Goal: Task Accomplishment & Management: Use online tool/utility

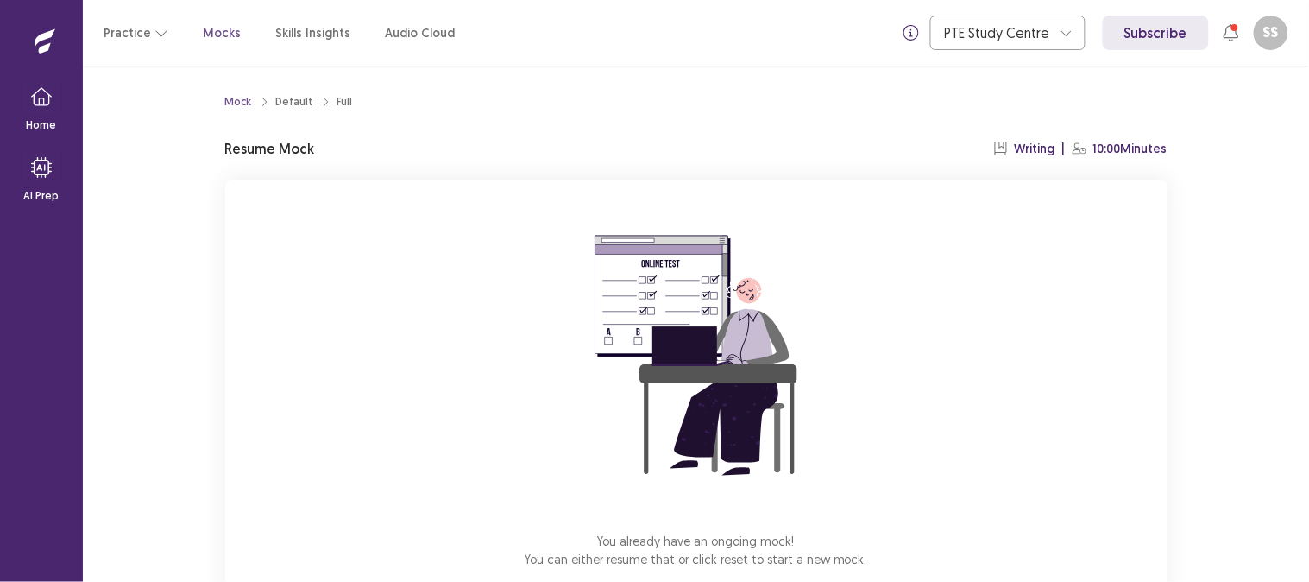
click at [1006, 351] on div "You already have an ongoing mock! You can either resume that or click reset to …" at bounding box center [696, 410] width 943 height 461
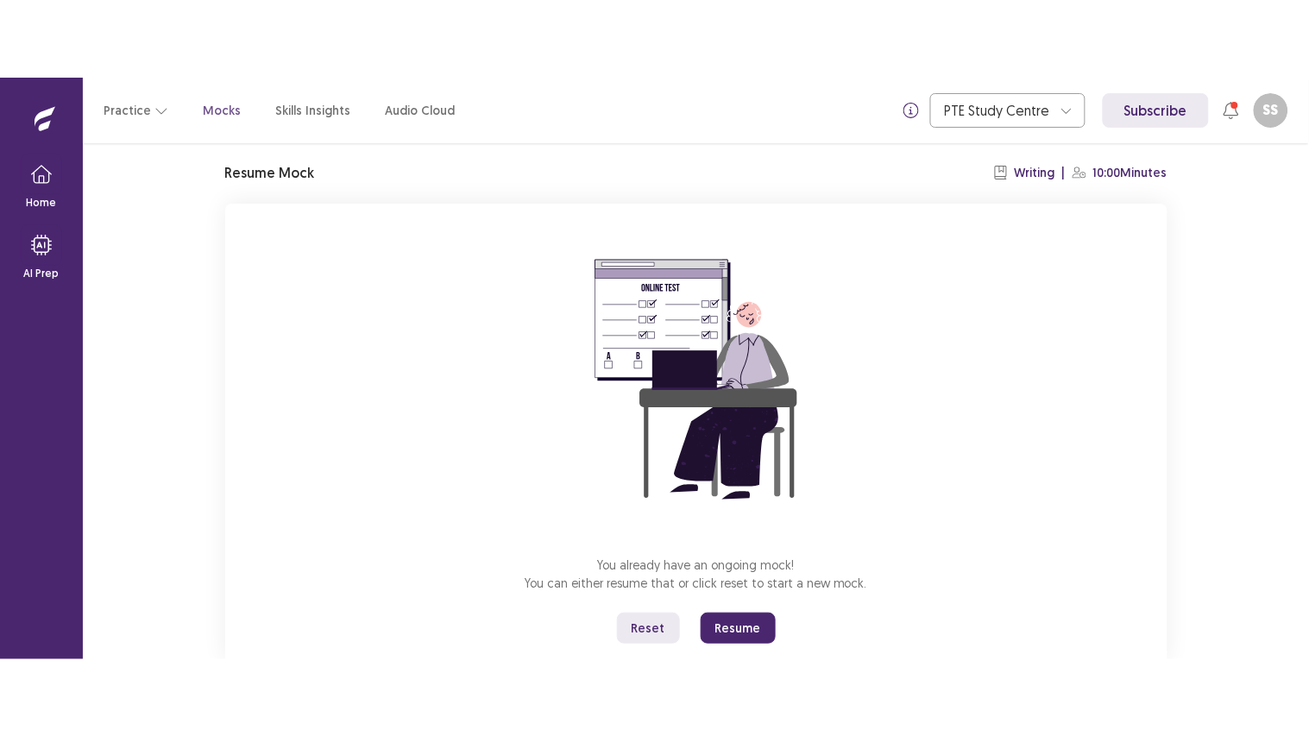
scroll to position [99, 0]
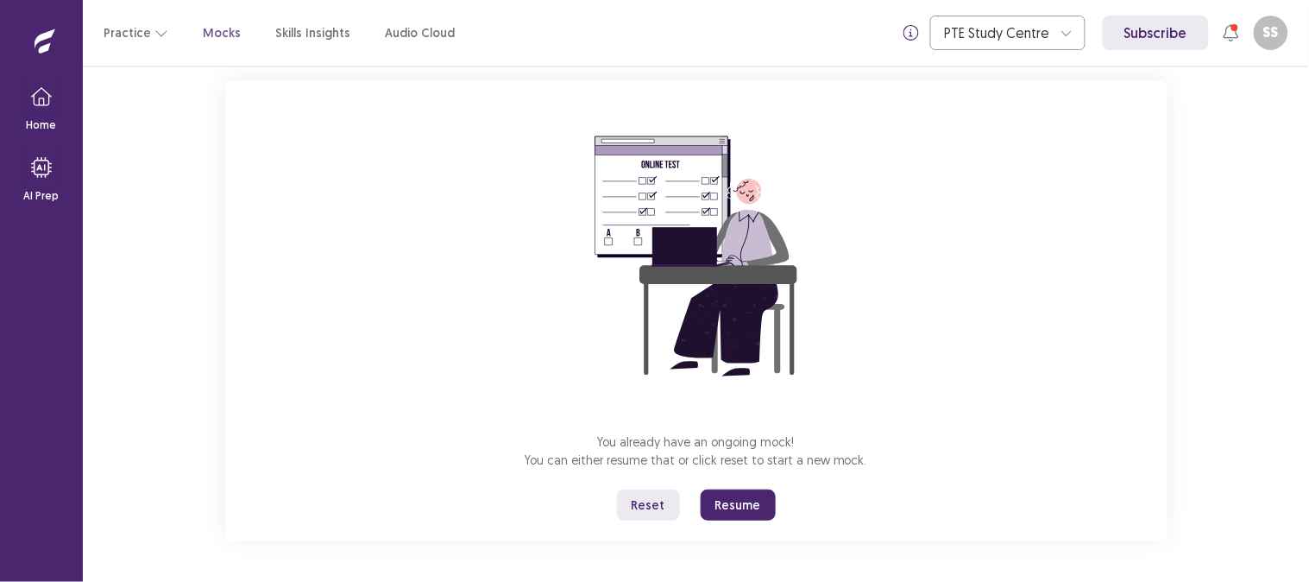
click at [659, 507] on button "Reset" at bounding box center [648, 504] width 63 height 31
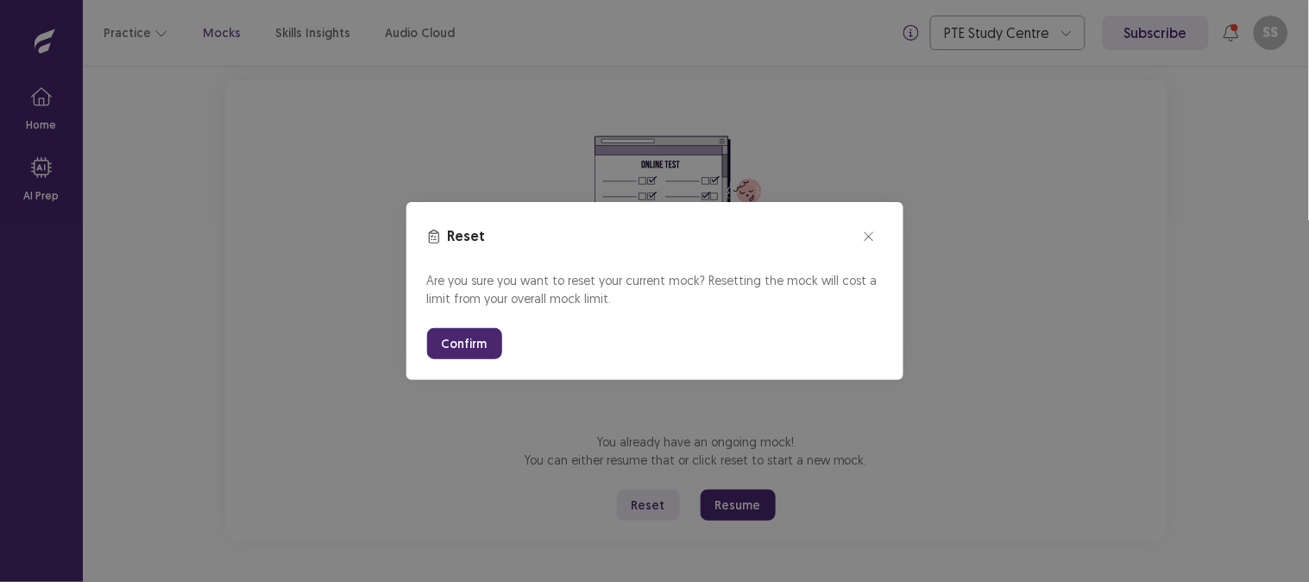
click at [463, 330] on button "Confirm" at bounding box center [464, 343] width 75 height 31
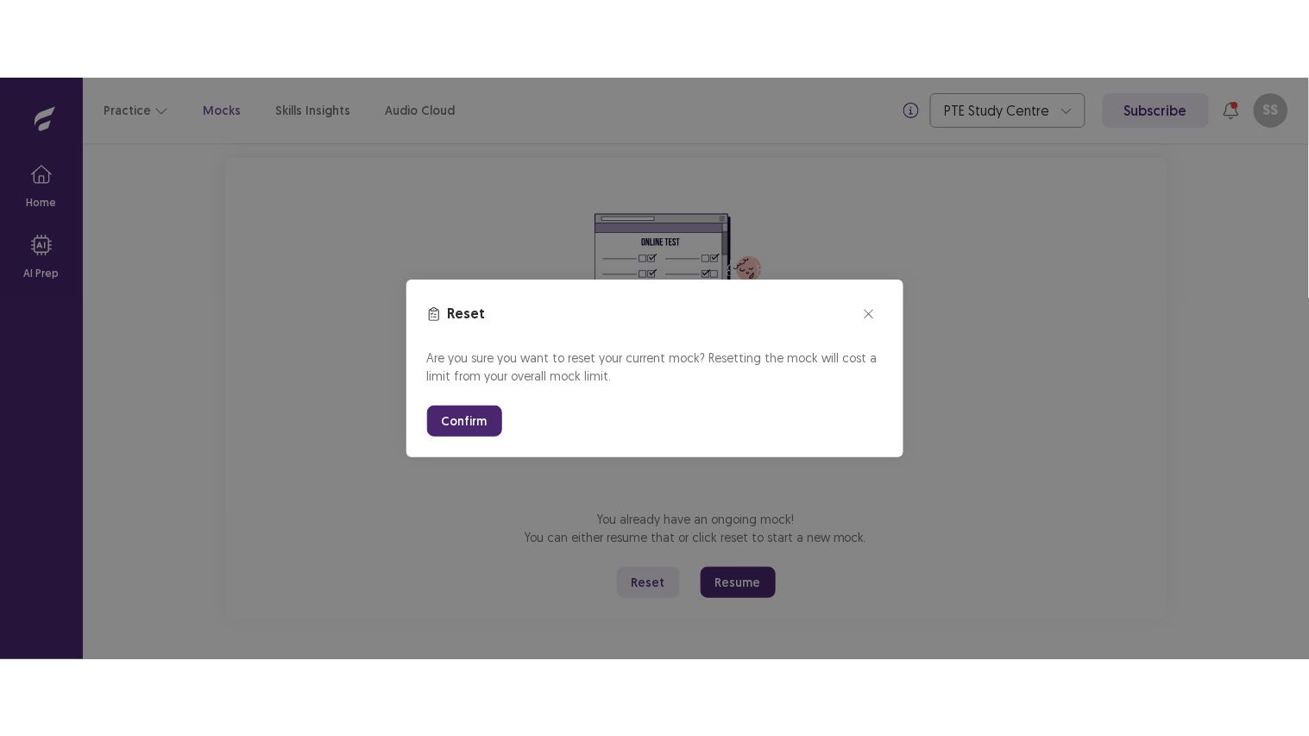
scroll to position [0, 0]
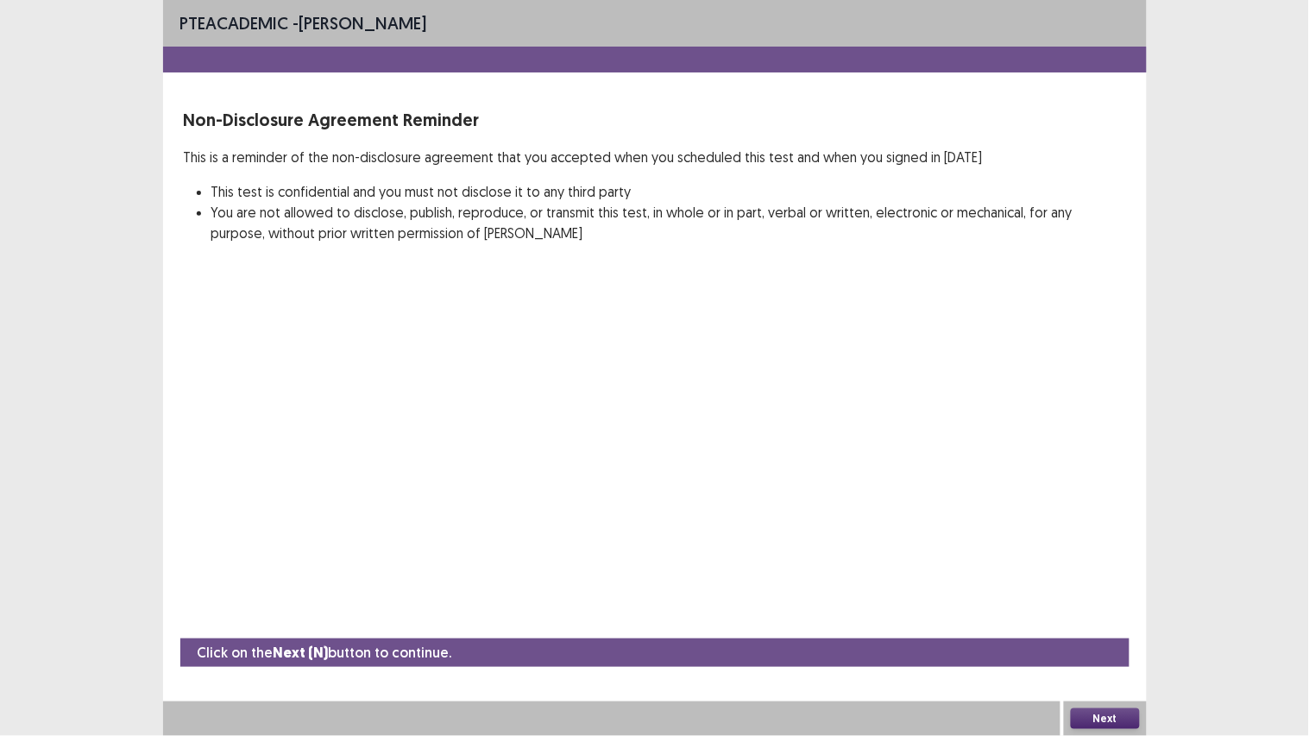
click at [1115, 581] on button "Next" at bounding box center [1105, 719] width 69 height 21
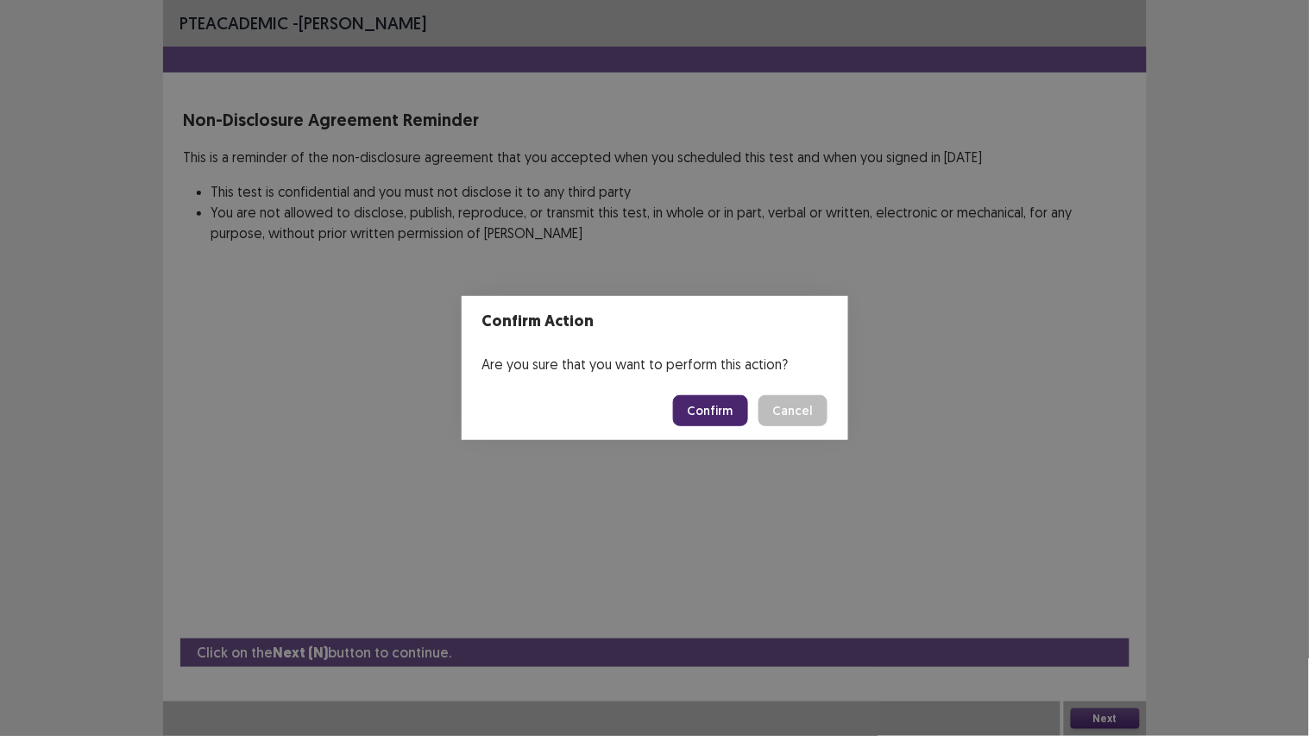
click at [703, 423] on button "Confirm" at bounding box center [710, 410] width 75 height 31
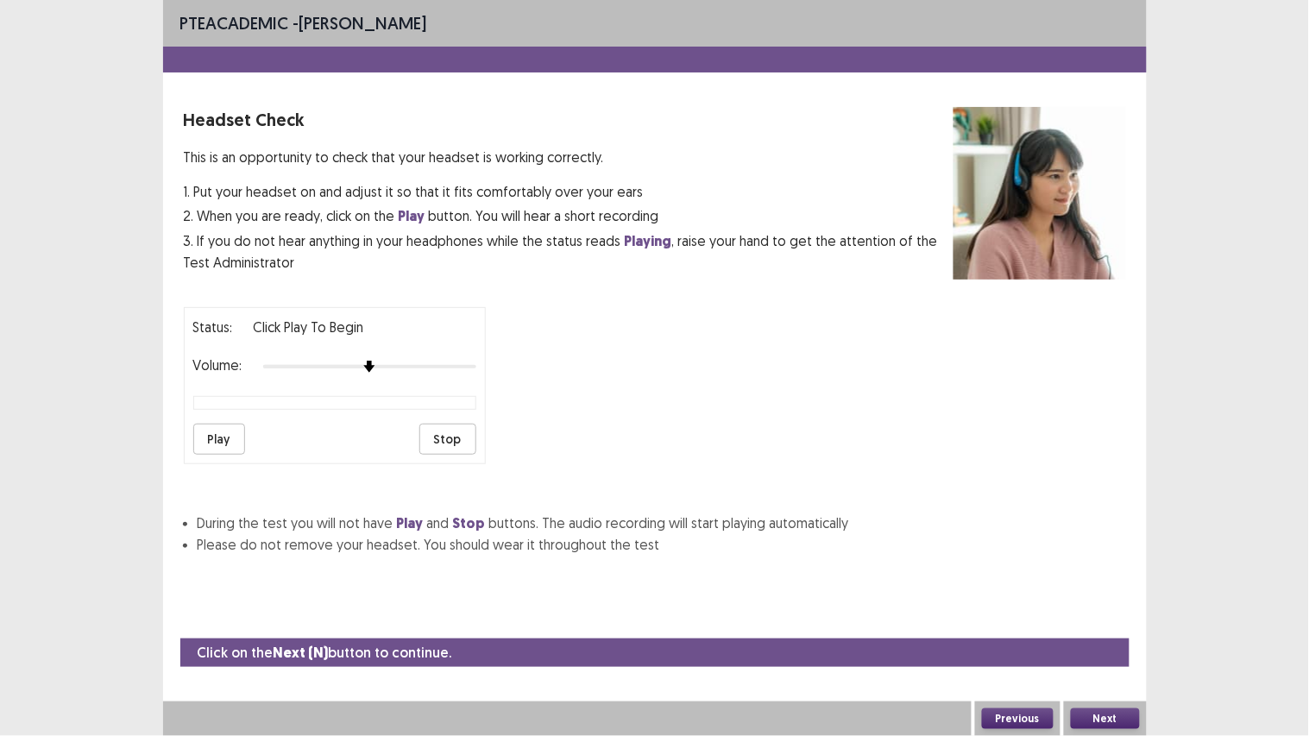
click at [1094, 581] on button "Next" at bounding box center [1105, 719] width 69 height 21
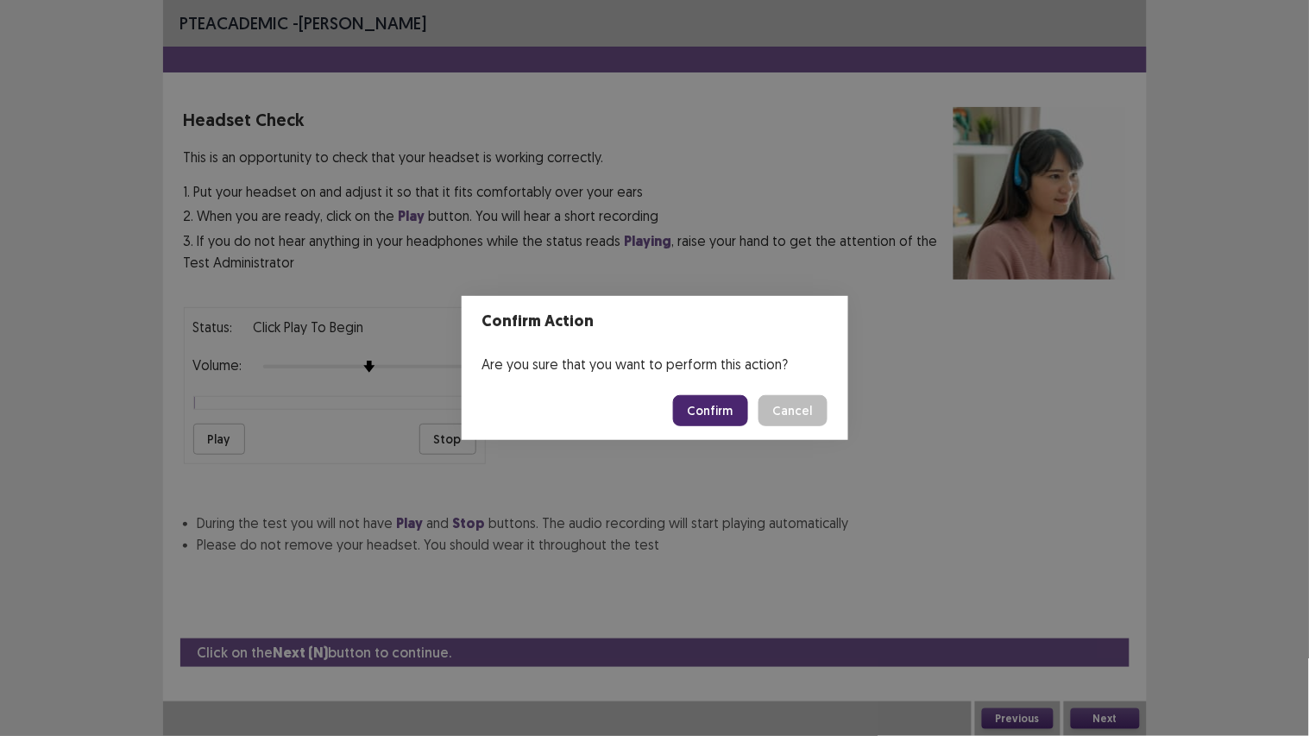
click at [713, 407] on button "Confirm" at bounding box center [710, 410] width 75 height 31
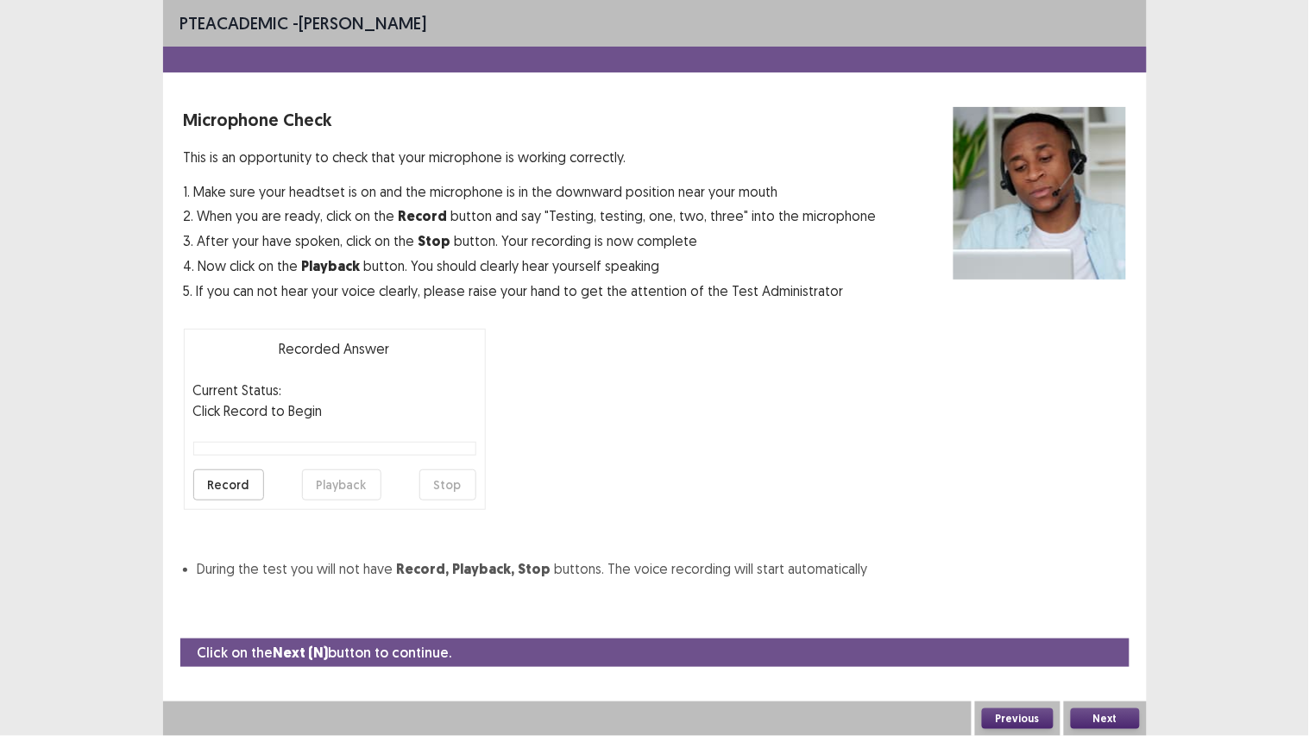
click at [1094, 581] on button "Next" at bounding box center [1105, 719] width 69 height 21
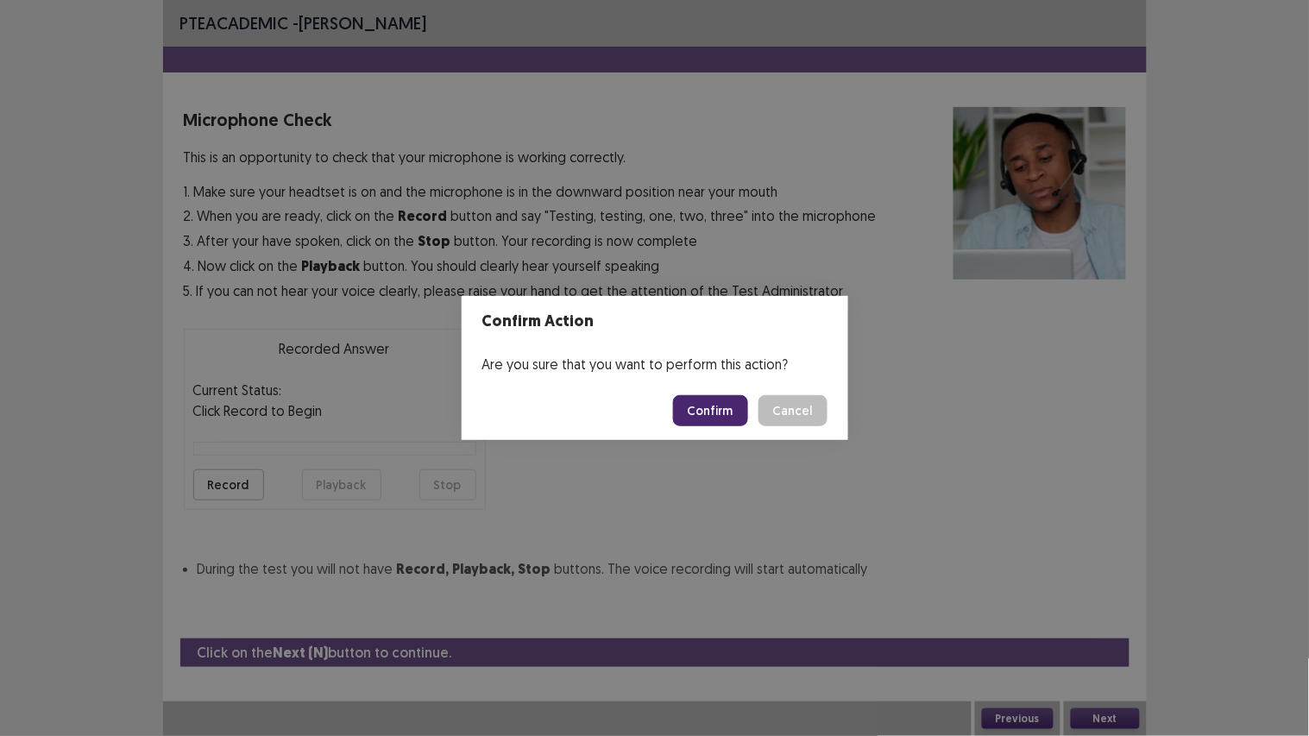
click at [718, 412] on button "Confirm" at bounding box center [710, 410] width 75 height 31
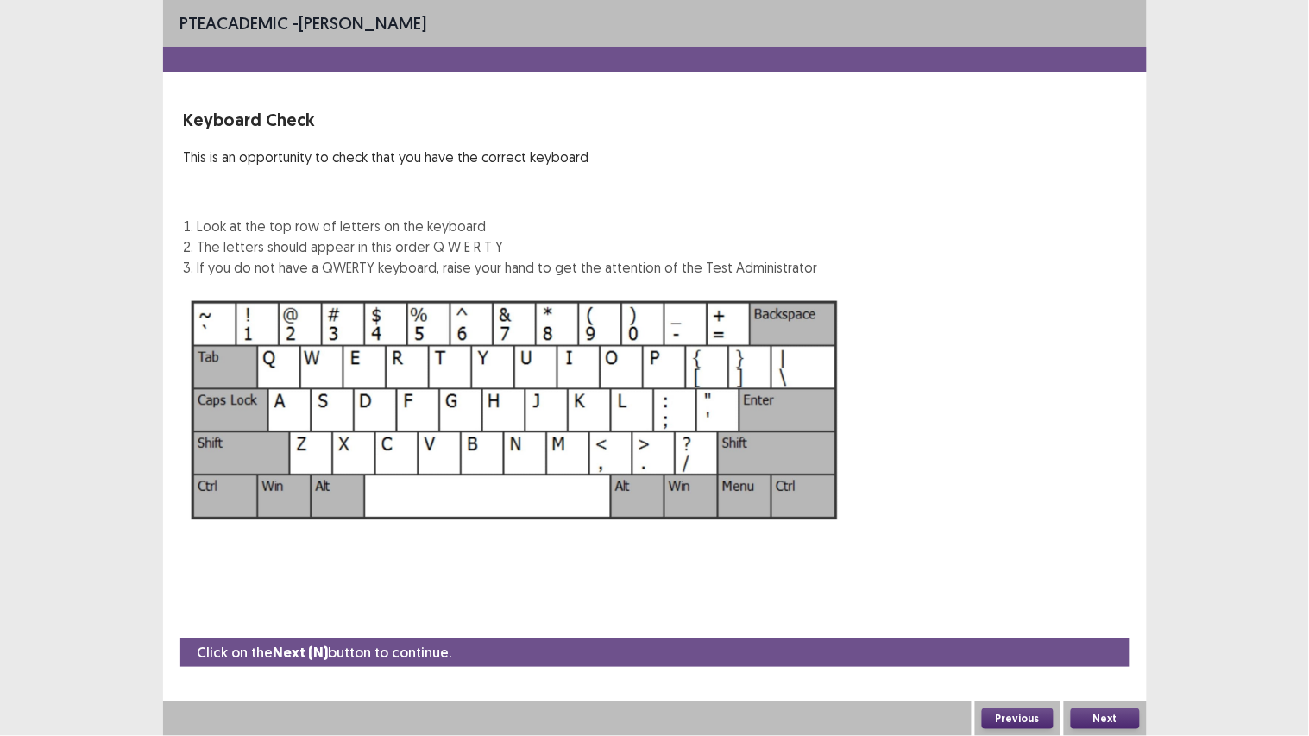
click at [1114, 581] on div "Next" at bounding box center [1105, 719] width 83 height 35
click at [1108, 581] on button "Next" at bounding box center [1105, 719] width 69 height 21
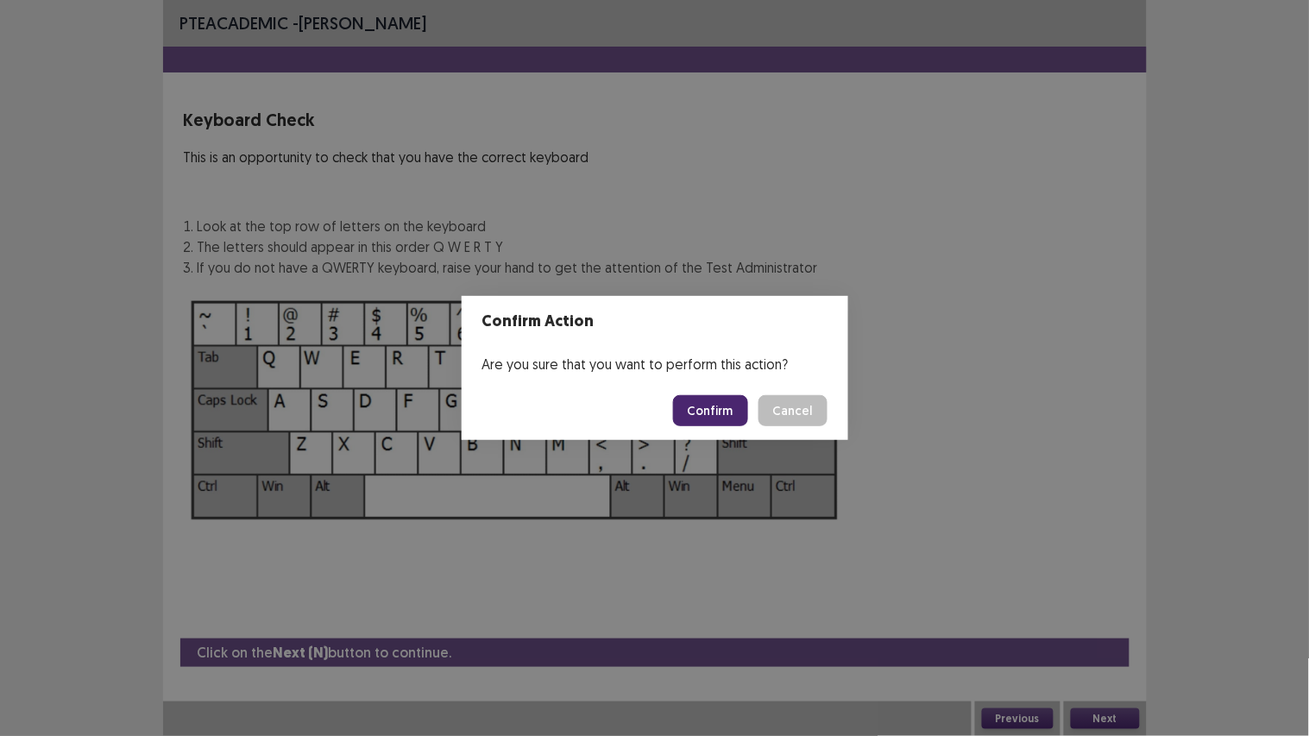
click at [732, 412] on button "Confirm" at bounding box center [710, 410] width 75 height 31
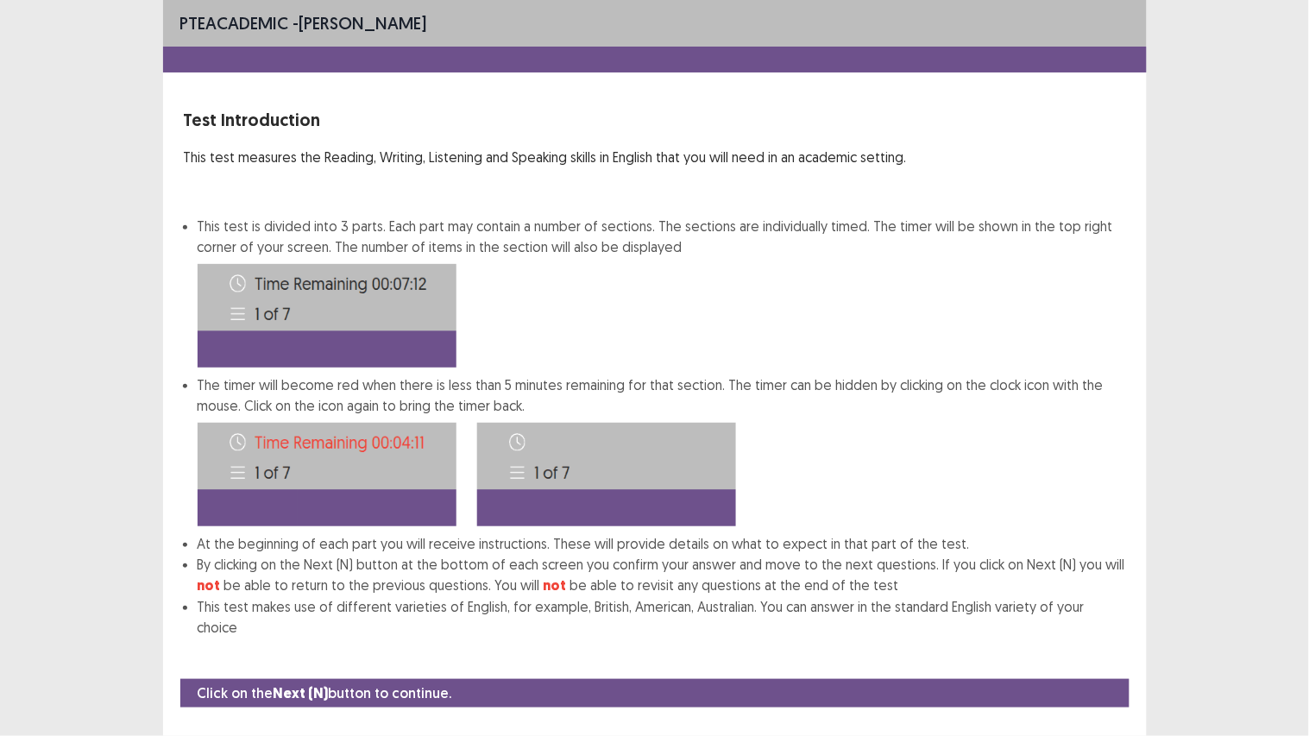
scroll to position [11, 0]
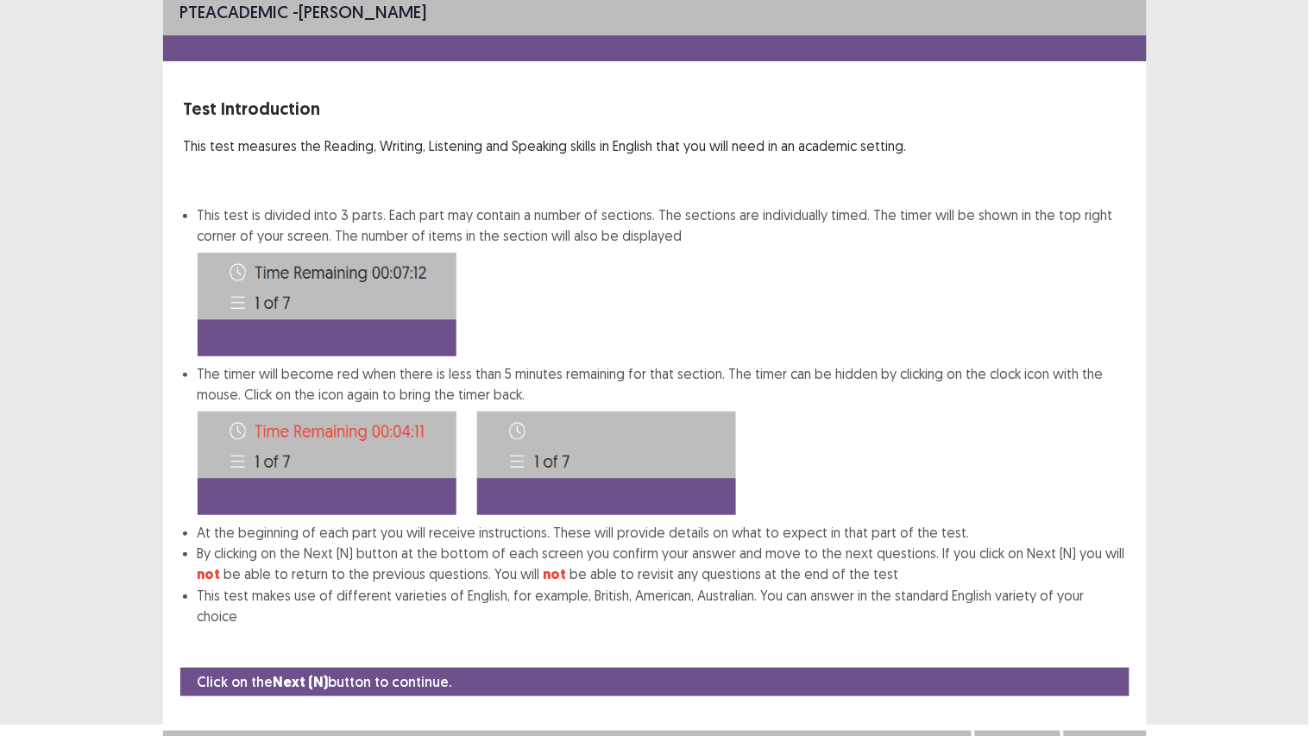
click at [1100, 581] on button "Next" at bounding box center [1105, 748] width 69 height 21
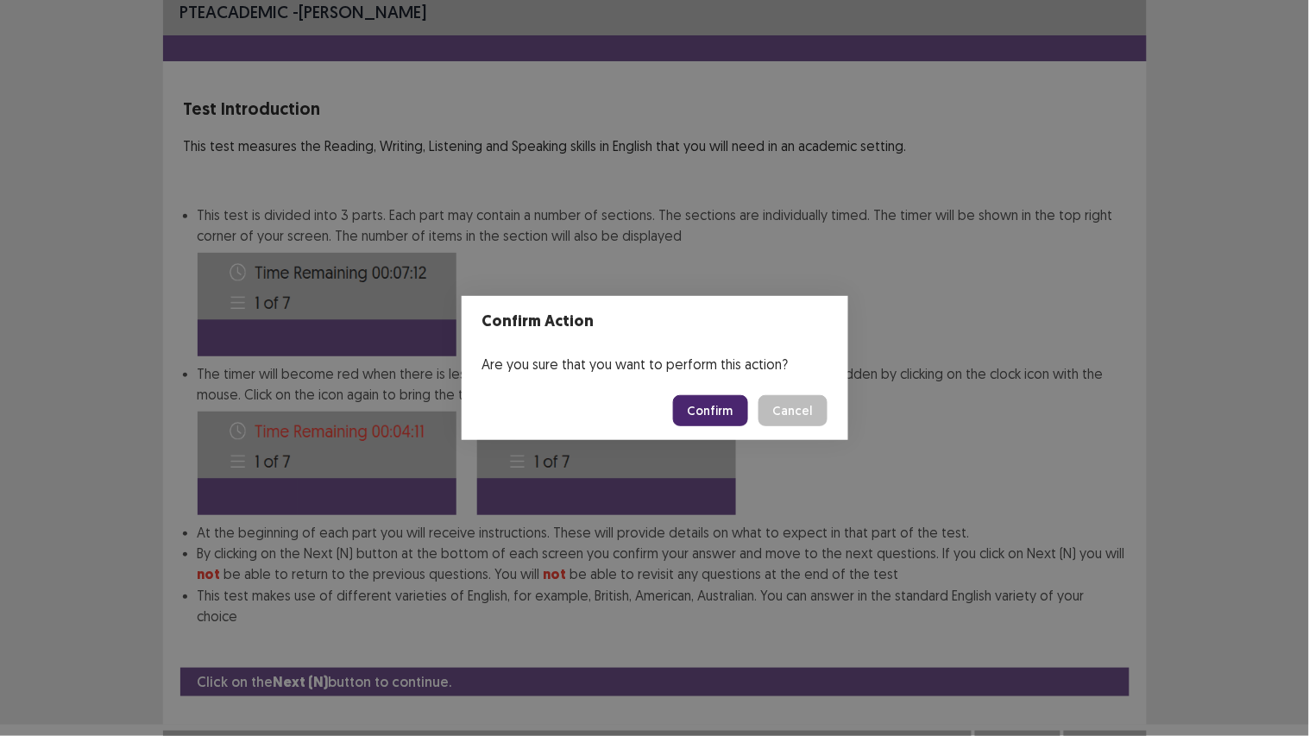
click at [730, 407] on button "Confirm" at bounding box center [710, 410] width 75 height 31
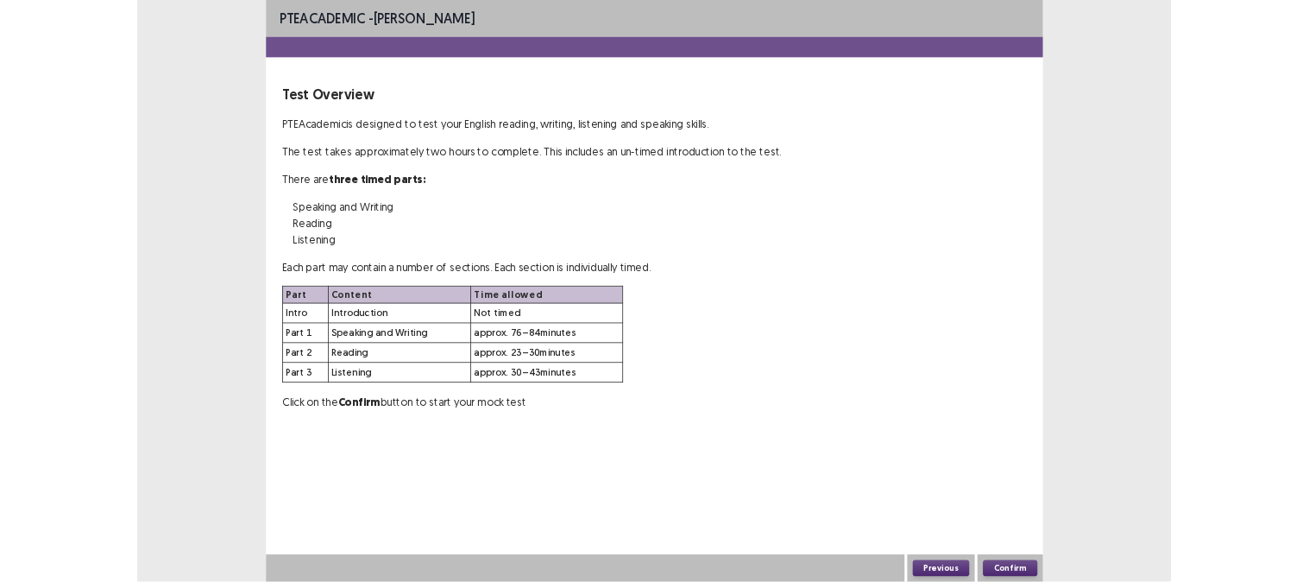
scroll to position [0, 0]
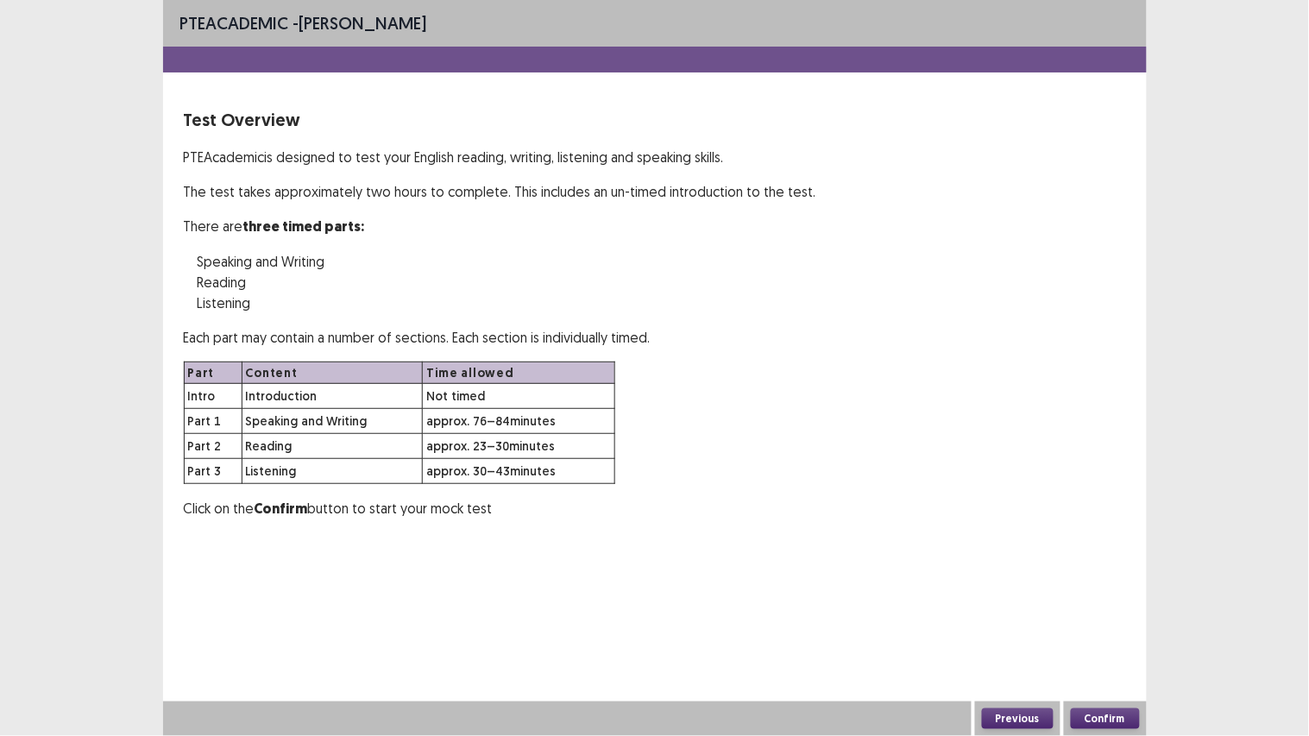
click at [1116, 581] on button "Confirm" at bounding box center [1105, 719] width 69 height 21
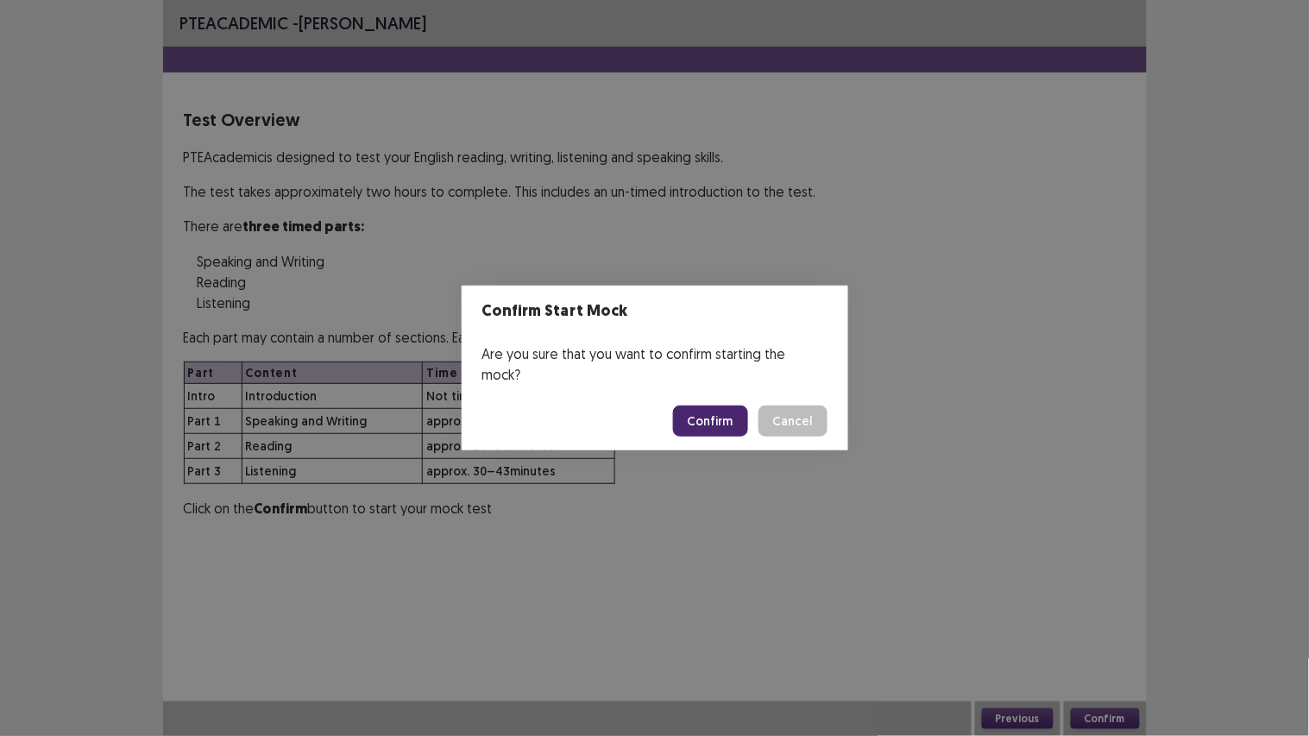
click at [729, 413] on button "Confirm" at bounding box center [710, 421] width 75 height 31
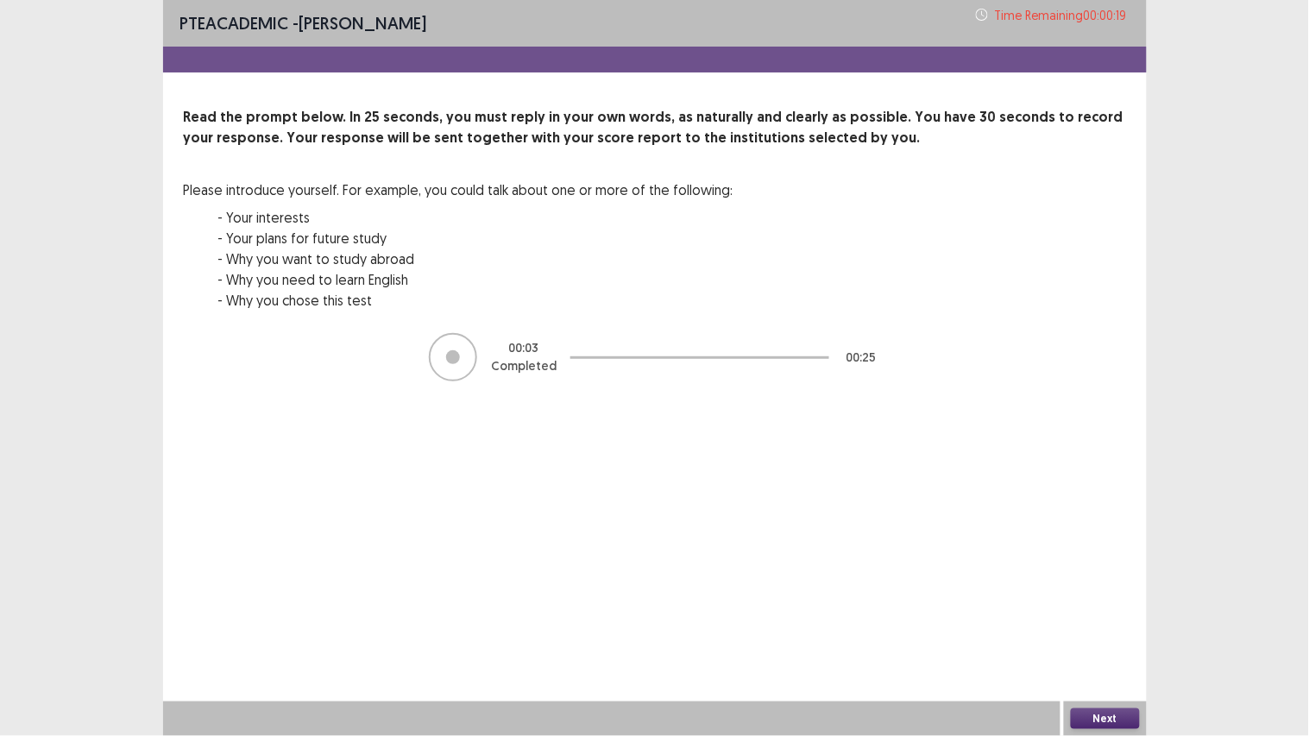
click at [1096, 581] on button "Next" at bounding box center [1105, 719] width 69 height 21
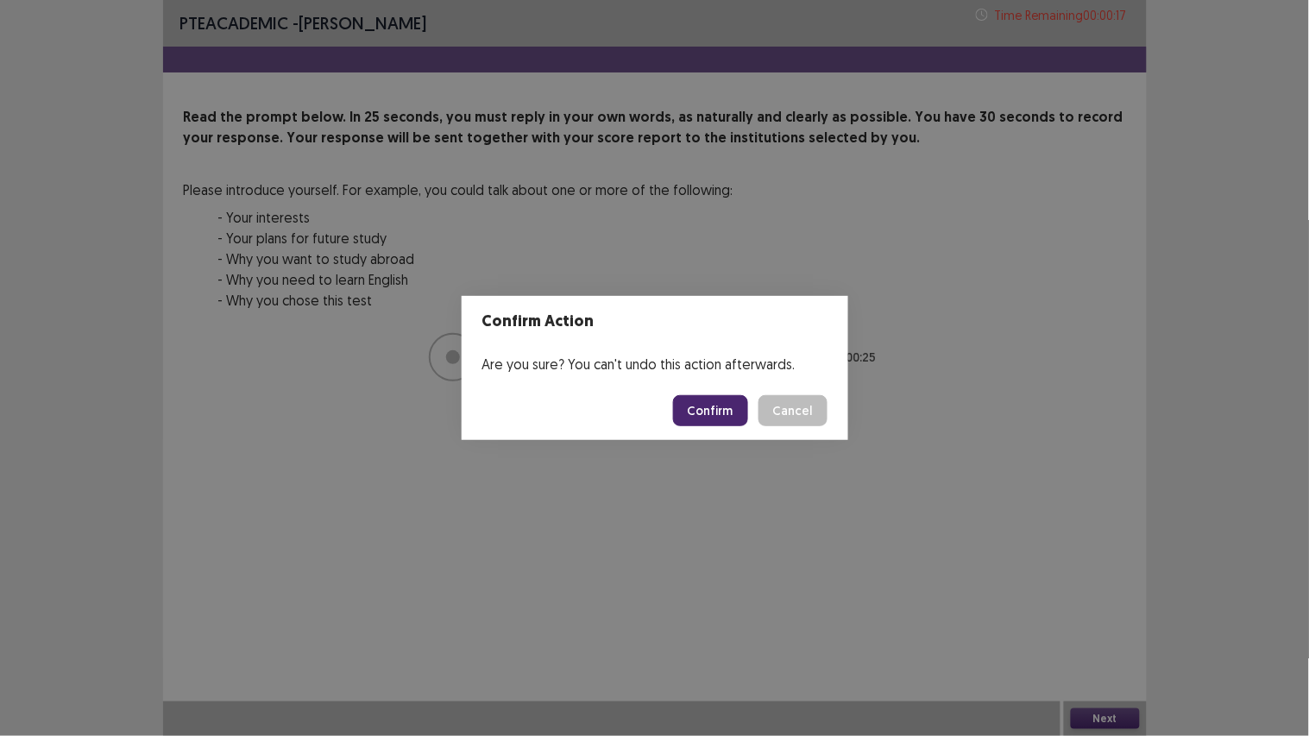
click at [722, 413] on button "Confirm" at bounding box center [710, 410] width 75 height 31
